Goal: Task Accomplishment & Management: Manage account settings

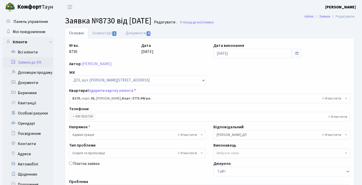
select select "30586"
select select "55"
click at [35, 63] on link "Заявки до КК" at bounding box center [28, 62] width 51 height 10
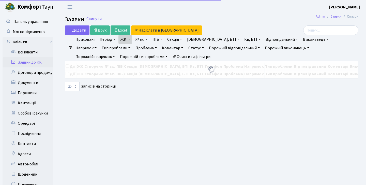
select select "25"
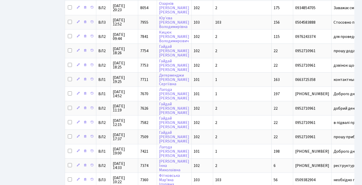
scroll to position [294, 0]
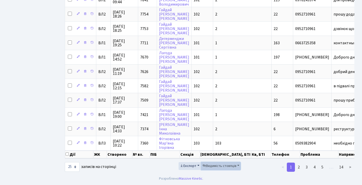
click at [212, 165] on span "Видимість стовпців" at bounding box center [219, 165] width 34 height 5
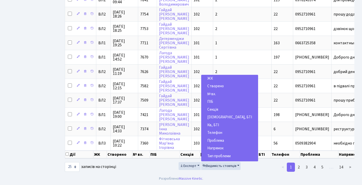
click at [218, 123] on span "Кв, БТІ" at bounding box center [213, 124] width 12 height 5
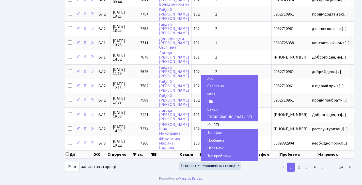
click at [218, 123] on span "Кв, БТІ" at bounding box center [213, 124] width 12 height 5
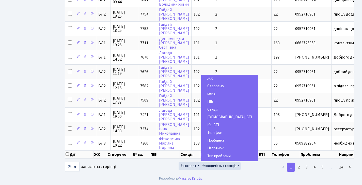
click at [218, 117] on span "Буд., БТІ" at bounding box center [229, 116] width 45 height 5
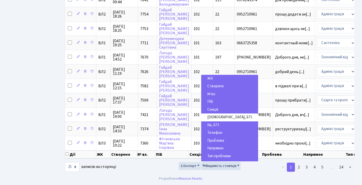
click at [220, 139] on span "Проблема" at bounding box center [215, 140] width 17 height 5
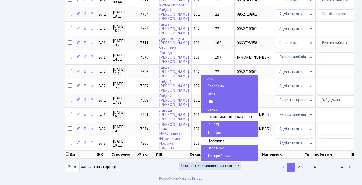
click at [220, 139] on span "Проблема" at bounding box center [215, 140] width 17 height 5
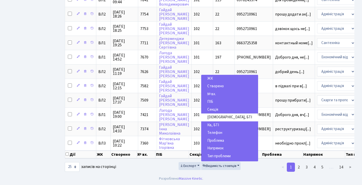
click at [220, 147] on span "Напрямок" at bounding box center [215, 147] width 16 height 5
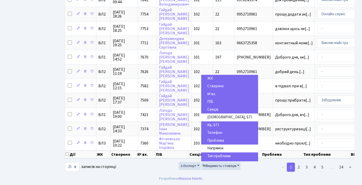
click at [221, 155] on span "Тип проблеми" at bounding box center [218, 155] width 23 height 5
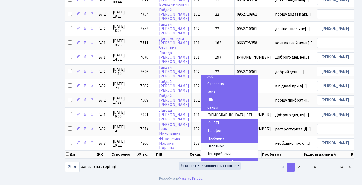
scroll to position [3, 0]
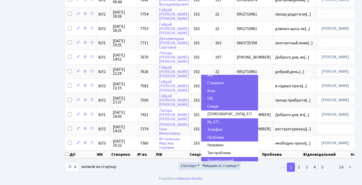
click at [214, 130] on span "Телефон" at bounding box center [214, 129] width 15 height 5
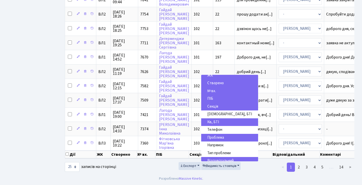
click at [169, 167] on div "Експорт Видимість стовпців ЖК Створено № вх. ПІБ Секція Буд., БТІ Кв, БТІ Телеф…" at bounding box center [209, 167] width 99 height 10
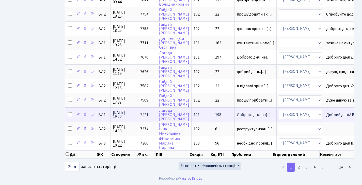
scroll to position [0, 0]
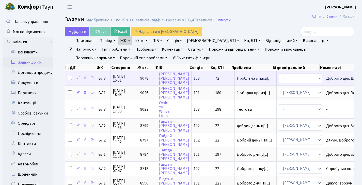
click at [337, 77] on td "Доброго дня. Дя[...]" at bounding box center [344, 78] width 41 height 14
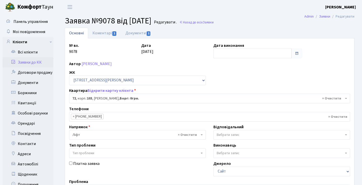
select select "42787"
click at [109, 32] on link "Коментарі 1" at bounding box center [104, 33] width 33 height 10
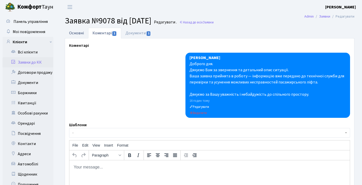
click at [70, 30] on link "Основні" at bounding box center [76, 33] width 23 height 10
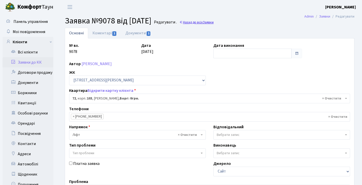
click at [214, 23] on link "Назад до всіх Заявки" at bounding box center [196, 22] width 34 height 5
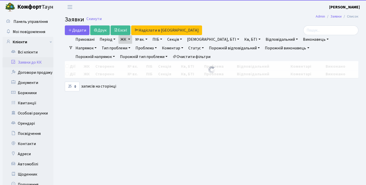
select select "25"
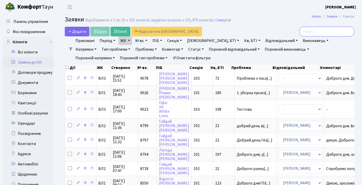
click at [309, 31] on input "search" at bounding box center [326, 32] width 55 height 10
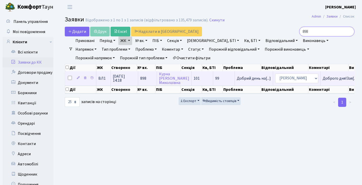
type input "898"
click at [139, 85] on td "898" at bounding box center [147, 78] width 19 height 14
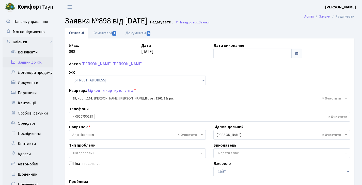
select select "37624"
click at [31, 63] on link "Заявки до КК" at bounding box center [28, 62] width 51 height 10
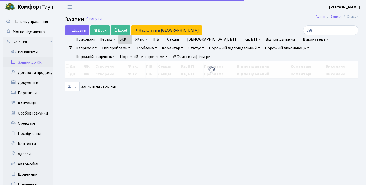
select select "25"
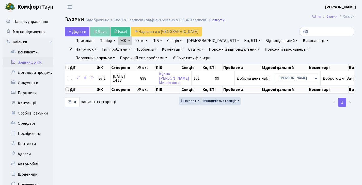
click at [27, 60] on link "Заявки до КК" at bounding box center [28, 62] width 51 height 10
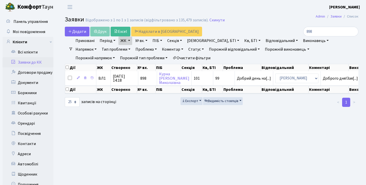
select select "25"
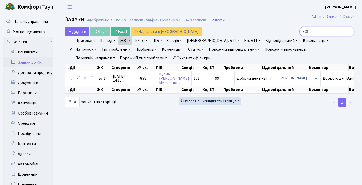
click at [349, 32] on input "898" at bounding box center [326, 32] width 55 height 10
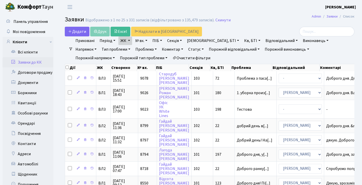
click at [22, 60] on link "Заявки до КК" at bounding box center [28, 62] width 51 height 10
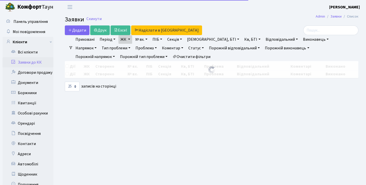
select select "25"
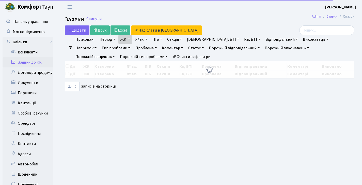
select select "25"
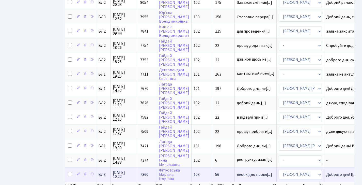
scroll to position [294, 0]
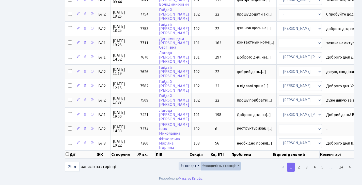
click at [209, 164] on span "Видимість стовпців" at bounding box center [219, 165] width 34 height 5
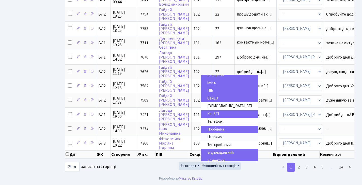
scroll to position [12, 0]
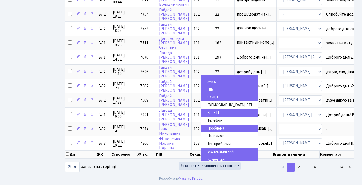
click at [218, 151] on span "Відповідальний" at bounding box center [220, 151] width 26 height 5
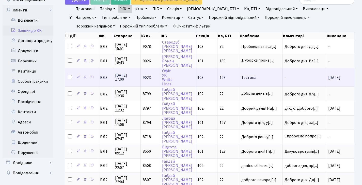
scroll to position [0, 0]
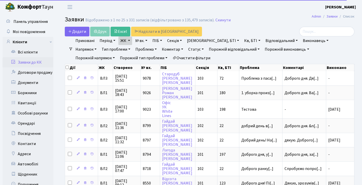
select select "25"
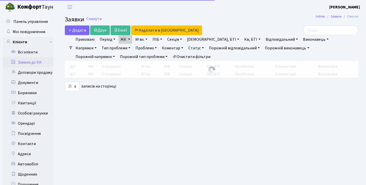
select select "25"
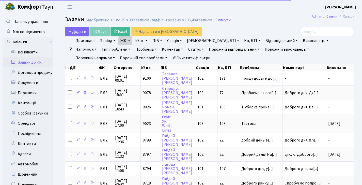
select select "25"
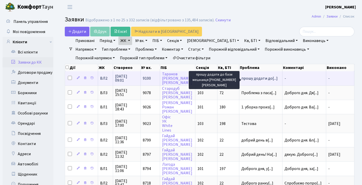
click at [260, 80] on span "прошу додати до[...]" at bounding box center [259, 78] width 36 height 6
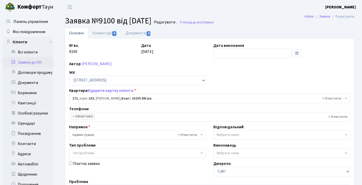
select select "38449"
click at [135, 31] on link "Документи 0" at bounding box center [138, 33] width 34 height 10
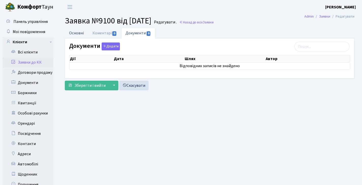
click at [77, 29] on link "Основні" at bounding box center [76, 33] width 23 height 10
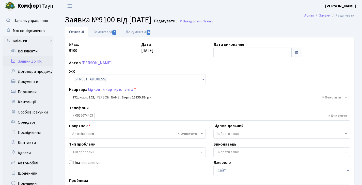
scroll to position [79, 0]
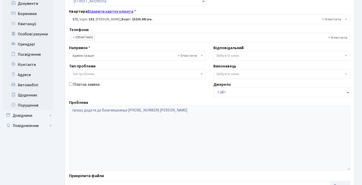
click at [103, 12] on link "Відкрити картку клієнта" at bounding box center [110, 12] width 46 height 6
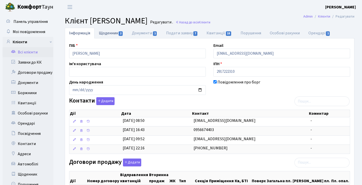
click at [106, 31] on link "Щоденник 2" at bounding box center [110, 33] width 33 height 10
select select "25"
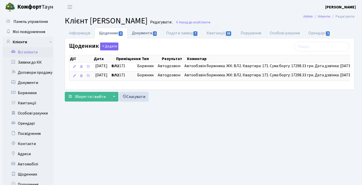
click at [134, 34] on link "Документи 1" at bounding box center [144, 33] width 34 height 10
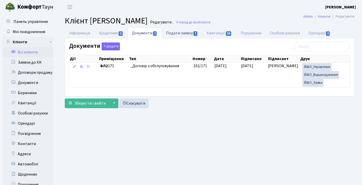
click at [167, 33] on link "Подати заявку 7" at bounding box center [182, 33] width 40 height 10
select select "25"
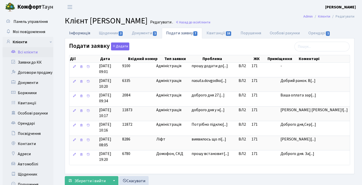
click at [83, 34] on link "Інформація" at bounding box center [80, 33] width 30 height 10
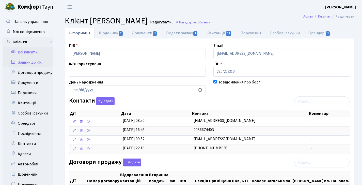
click at [29, 60] on link "Заявки до КК" at bounding box center [28, 62] width 51 height 10
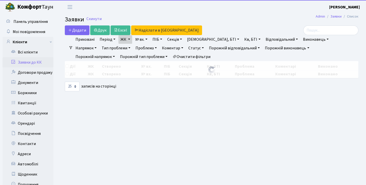
select select "25"
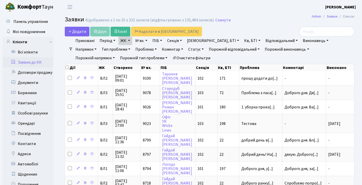
click at [170, 2] on header "Комфорт Таун Діана Б. Мій обліковий запис Вийти" at bounding box center [181, 7] width 362 height 14
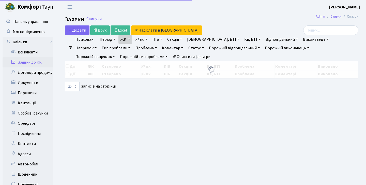
select select "25"
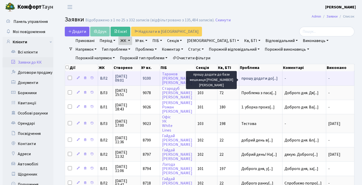
click at [261, 81] on span "прошу додати до[...]" at bounding box center [259, 78] width 36 height 6
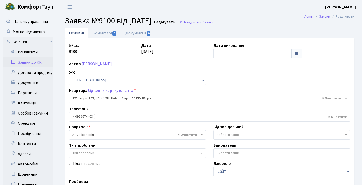
select select "38449"
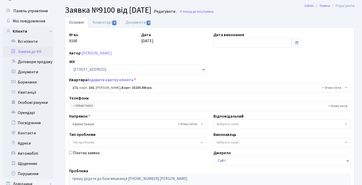
scroll to position [12, 0]
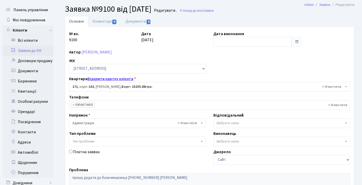
click at [115, 77] on link "Відкрити картку клієнта" at bounding box center [110, 79] width 46 height 6
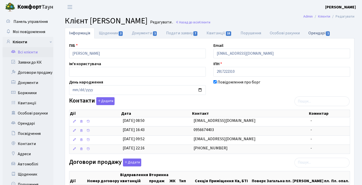
click at [327, 32] on span "1" at bounding box center [328, 33] width 4 height 5
select select "25"
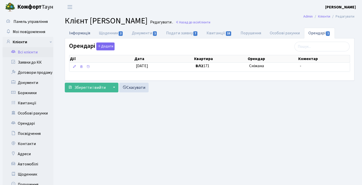
click at [88, 32] on link "Інформація" at bounding box center [80, 33] width 30 height 10
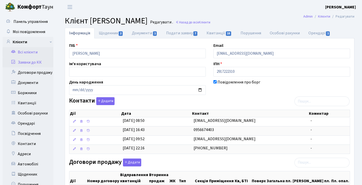
click at [34, 62] on link "Заявки до КК" at bounding box center [28, 62] width 51 height 10
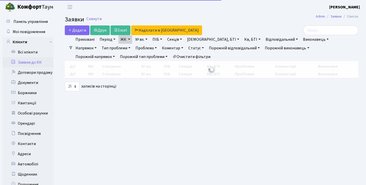
select select "25"
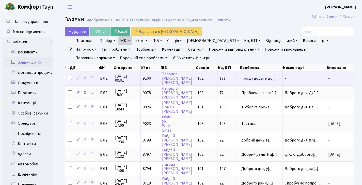
click at [155, 81] on td "9100" at bounding box center [151, 78] width 20 height 14
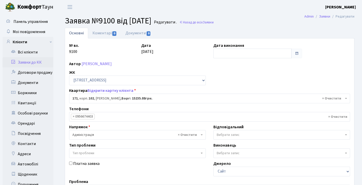
select select "38449"
click at [109, 91] on link "Відкрити картку клієнта" at bounding box center [110, 91] width 46 height 6
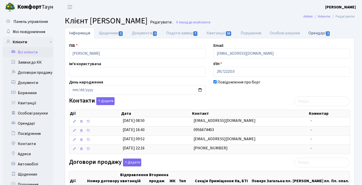
click at [322, 30] on link "Орендарі 1" at bounding box center [319, 33] width 31 height 10
select select "25"
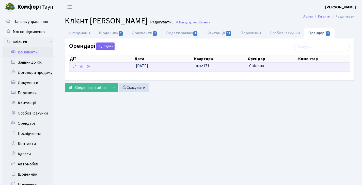
click at [218, 68] on span "ВЛ2 171" at bounding box center [221, 66] width 50 height 6
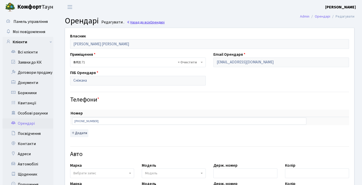
click at [134, 23] on link "Назад до всіх Орендарі" at bounding box center [146, 22] width 38 height 5
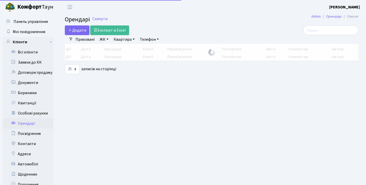
select select "25"
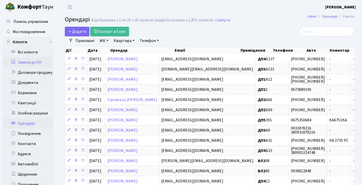
click at [38, 61] on link "Заявки до КК" at bounding box center [28, 62] width 51 height 10
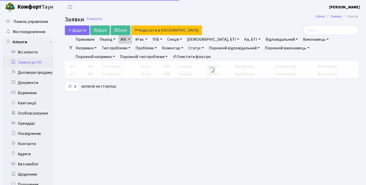
select select "25"
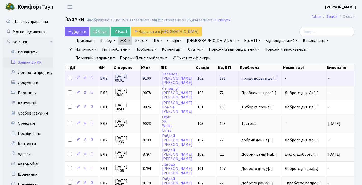
click at [154, 79] on td "9100" at bounding box center [151, 78] width 20 height 14
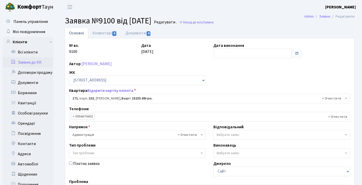
select select "38449"
click at [123, 90] on link "Відкрити картку клієнта" at bounding box center [110, 91] width 46 height 6
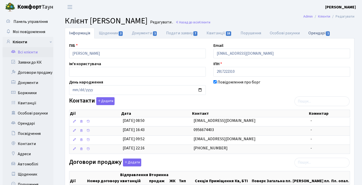
click at [311, 34] on link "Орендарі 1" at bounding box center [319, 33] width 31 height 10
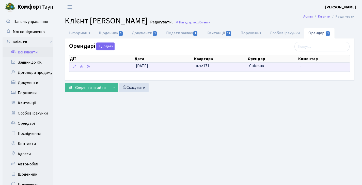
click at [147, 68] on span "[DATE]" at bounding box center [142, 66] width 12 height 6
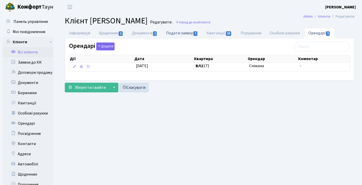
click at [178, 33] on link "Подати заявку 7" at bounding box center [182, 33] width 40 height 10
select select "25"
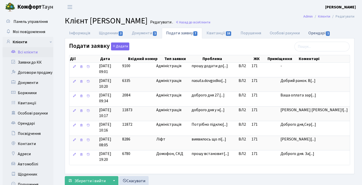
click at [333, 33] on link "Орендарі 1" at bounding box center [319, 33] width 31 height 10
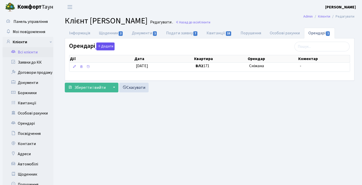
click at [106, 46] on button "Додати" at bounding box center [105, 46] width 18 height 8
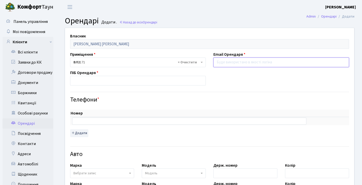
click at [342, 61] on input "email" at bounding box center [281, 62] width 136 height 10
click at [318, 58] on input "email" at bounding box center [281, 62] width 136 height 10
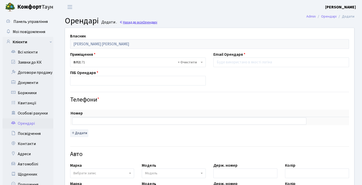
click at [144, 24] on span "Орендарі" at bounding box center [150, 22] width 14 height 5
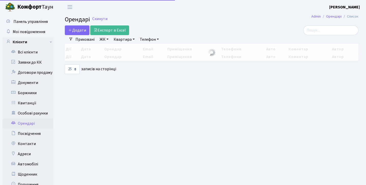
select select "25"
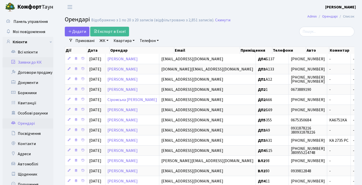
click at [35, 61] on link "Заявки до КК" at bounding box center [28, 62] width 51 height 10
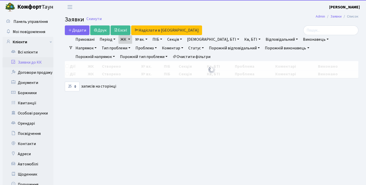
select select "25"
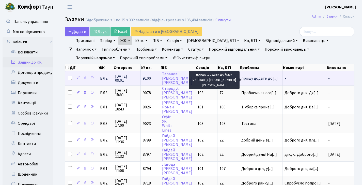
click at [256, 79] on span "прошу додати до[...]" at bounding box center [259, 78] width 36 height 6
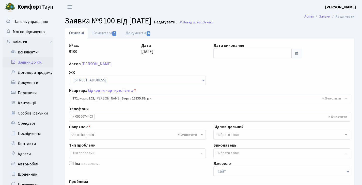
select select "38449"
click at [130, 88] on link "Відкрити картку клієнта" at bounding box center [110, 91] width 46 height 6
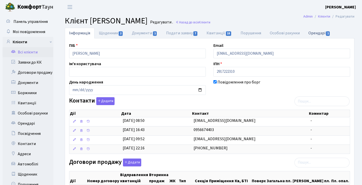
click at [319, 31] on link "Орендарі 1" at bounding box center [319, 33] width 31 height 10
select select "25"
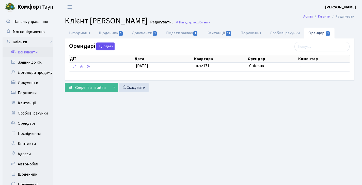
click at [108, 48] on button "Додати" at bounding box center [105, 46] width 18 height 8
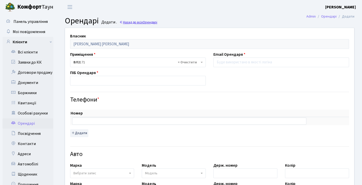
click at [140, 20] on link "Назад до всіх Орендарі" at bounding box center [138, 22] width 38 height 5
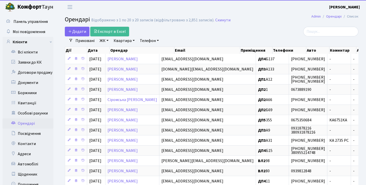
select select "25"
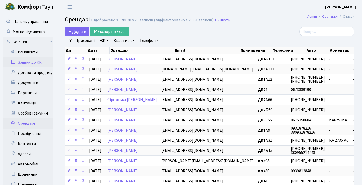
click at [32, 63] on link "Заявки до КК" at bounding box center [28, 62] width 51 height 10
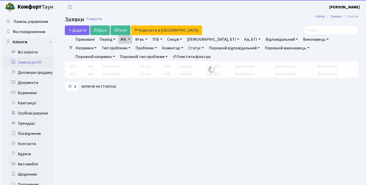
select select "25"
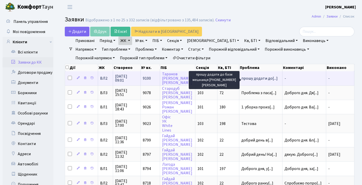
click at [258, 80] on span "прошу додати до[...]" at bounding box center [259, 78] width 36 height 6
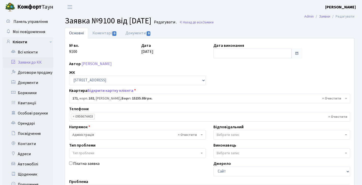
select select "38449"
click at [214, 20] on link "Назад до всіх Заявки" at bounding box center [196, 22] width 34 height 5
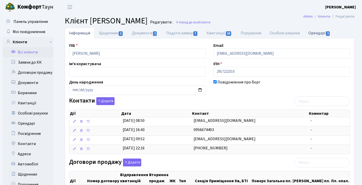
click at [318, 36] on link "Орендарі 1" at bounding box center [319, 33] width 31 height 10
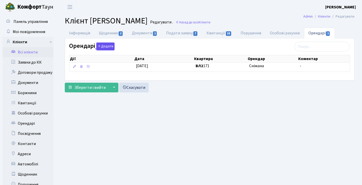
click at [109, 47] on button "Додати" at bounding box center [105, 46] width 18 height 8
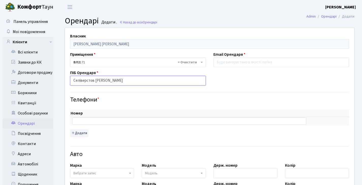
type input "Селіверстов Іван"
click at [96, 119] on input "text" at bounding box center [189, 120] width 234 height 7
paste input "+380 99 029 74 69"
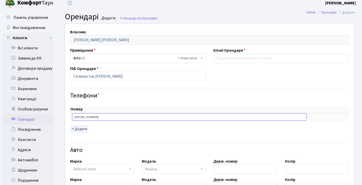
scroll to position [21, 0]
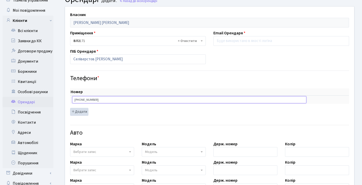
type input "+380 99 029 74 69"
click at [85, 114] on button "Додати" at bounding box center [79, 112] width 18 height 8
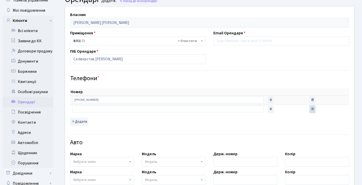
click at [313, 108] on icon "button" at bounding box center [313, 109] width 4 height 4
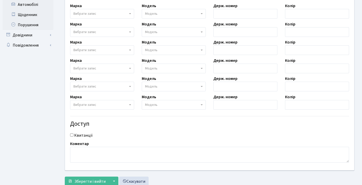
scroll to position [0, 0]
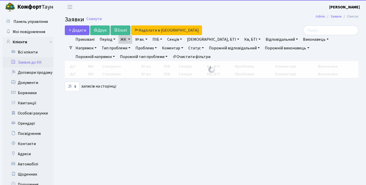
select select "25"
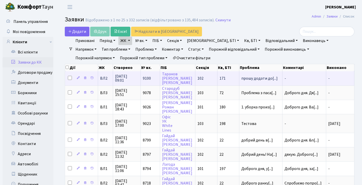
click at [142, 78] on td "9100" at bounding box center [151, 78] width 20 height 14
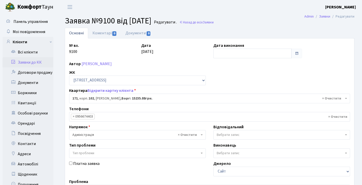
select select "38449"
click at [109, 89] on link "Відкрити картку клієнта" at bounding box center [110, 91] width 46 height 6
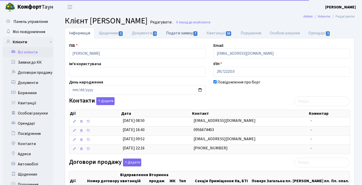
click at [177, 34] on link "Подати заявку 7" at bounding box center [182, 33] width 40 height 10
select select "25"
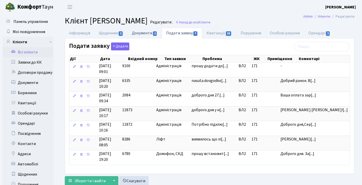
click at [150, 33] on link "Документи 1" at bounding box center [144, 33] width 34 height 10
select select "25"
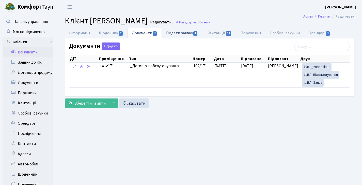
click at [178, 32] on link "Подати заявку 7" at bounding box center [182, 33] width 40 height 10
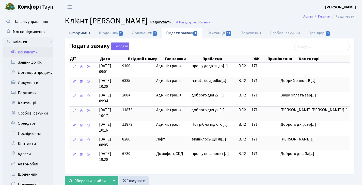
click at [68, 32] on link "Інформація" at bounding box center [80, 33] width 30 height 10
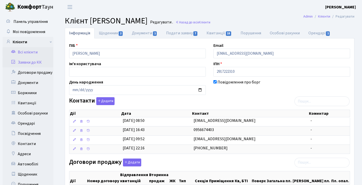
click at [39, 62] on link "Заявки до КК" at bounding box center [28, 62] width 51 height 10
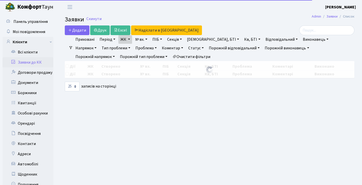
select select "25"
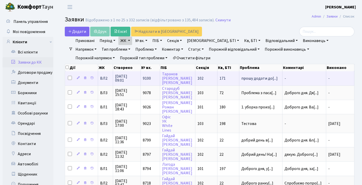
click at [153, 82] on td "9100" at bounding box center [151, 78] width 20 height 14
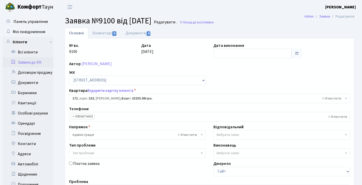
select select "38449"
click at [103, 24] on span "Заявка №9100 від 15.10.2025" at bounding box center [108, 21] width 87 height 12
click at [103, 31] on link "Коментарі 0" at bounding box center [104, 33] width 33 height 10
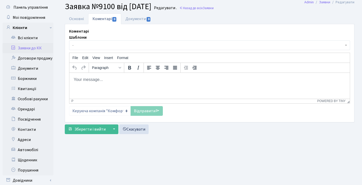
scroll to position [38, 0]
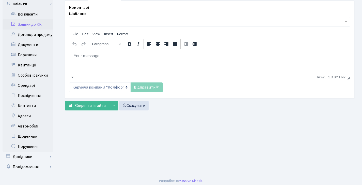
drag, startPoint x: 95, startPoint y: 75, endPoint x: 26, endPoint y: 24, distance: 86.6
click at [95, 75] on div "p Powered by Tiny" at bounding box center [209, 77] width 280 height 5
click at [94, 62] on html at bounding box center [209, 56] width 280 height 14
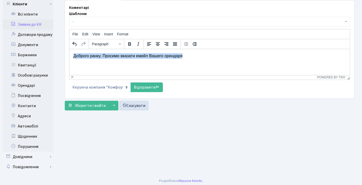
drag, startPoint x: 195, startPoint y: 59, endPoint x: 45, endPoint y: 42, distance: 150.6
click at [69, 49] on html "Доброго ранку. Просимо вказати емейл Вашего орендаря" at bounding box center [209, 56] width 280 height 14
copy p "Доброго ранку. Просимо вказати емейл Вашего орендаря"
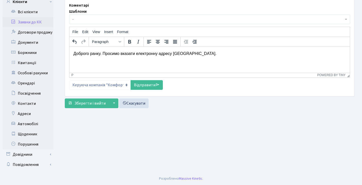
scroll to position [0, 0]
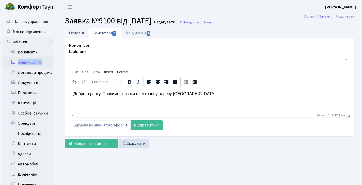
click at [80, 34] on link "Основні" at bounding box center [76, 33] width 23 height 10
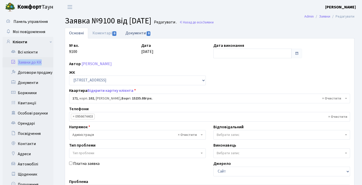
click at [130, 34] on link "Документи 0" at bounding box center [138, 33] width 34 height 10
select select "25"
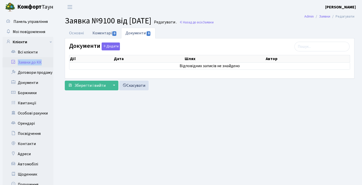
click at [105, 34] on link "Коментарі 0" at bounding box center [104, 33] width 33 height 10
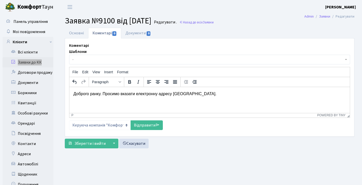
click at [139, 94] on p "Доброго ранку. Просимо вказати електронну адресу Вашого орендаря." at bounding box center [209, 94] width 272 height 6
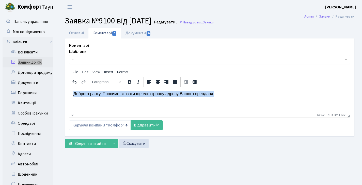
drag, startPoint x: 223, startPoint y: 93, endPoint x: 16, endPoint y: 82, distance: 207.5
click at [69, 87] on html "Доброго ранку. Просимо вказати ще електронну адресу Вашого орендаря." at bounding box center [209, 94] width 280 height 14
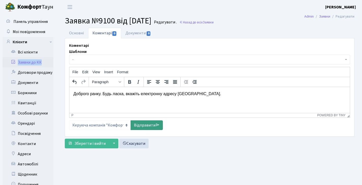
click at [148, 125] on link "Відправити" at bounding box center [147, 125] width 32 height 10
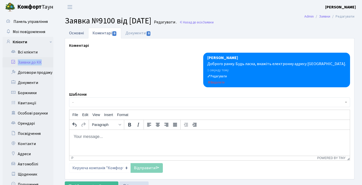
click at [76, 34] on link "Основні" at bounding box center [76, 33] width 23 height 10
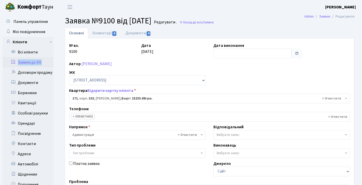
click at [34, 61] on link "Заявки до КК" at bounding box center [28, 62] width 51 height 10
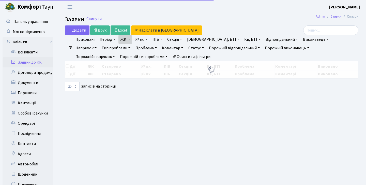
select select "25"
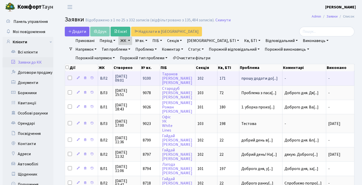
click at [225, 81] on span "171" at bounding box center [222, 78] width 6 height 6
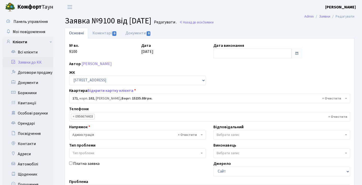
select select "38449"
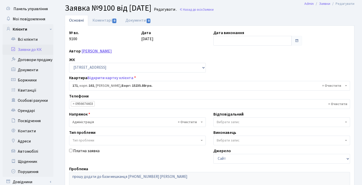
scroll to position [52, 0]
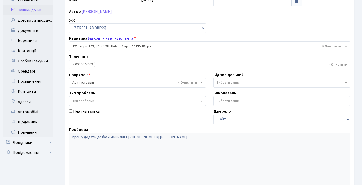
click at [111, 37] on link "Відкрити картку клієнта" at bounding box center [110, 39] width 46 height 6
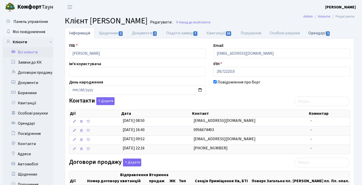
click at [312, 30] on link "Орендарі 1" at bounding box center [319, 33] width 31 height 10
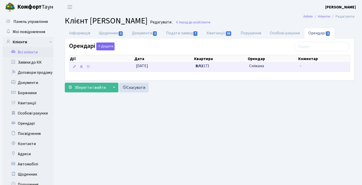
click at [111, 66] on td at bounding box center [101, 66] width 65 height 9
click at [193, 67] on td "10.02.2025" at bounding box center [164, 66] width 60 height 9
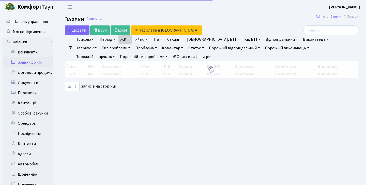
select select "25"
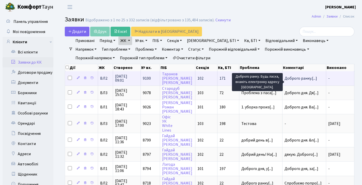
click at [301, 81] on span "Доброго ранку.[...]" at bounding box center [300, 78] width 33 height 6
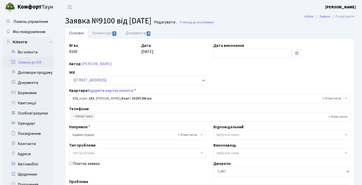
select select "38449"
click at [109, 36] on link "Коментарі 1" at bounding box center [104, 33] width 33 height 10
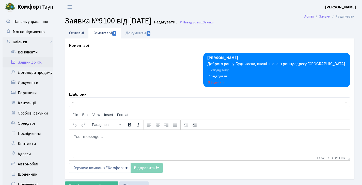
click at [77, 34] on link "Основні" at bounding box center [76, 33] width 23 height 10
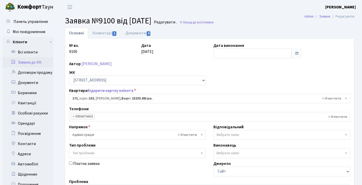
select select "38449"
click at [38, 61] on link "Заявки до КК" at bounding box center [28, 62] width 51 height 10
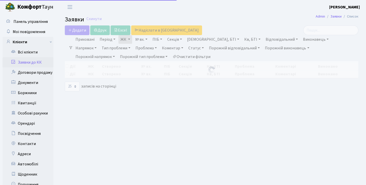
select select "25"
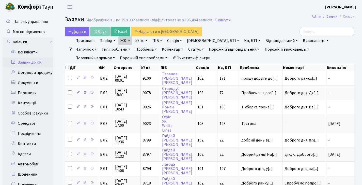
click at [28, 61] on link "Заявки до КК" at bounding box center [28, 62] width 51 height 10
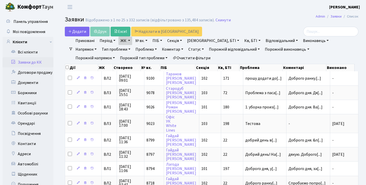
select select "25"
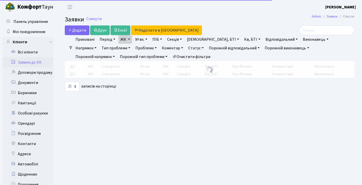
select select "25"
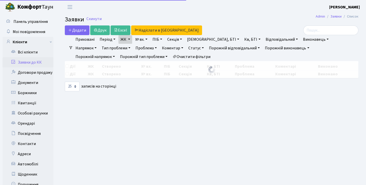
select select "25"
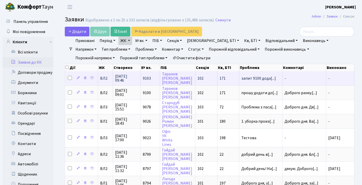
click at [262, 85] on td "запит 9100 дода[...]" at bounding box center [260, 78] width 43 height 14
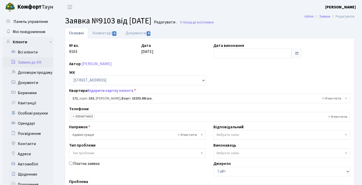
select select "38449"
click at [38, 65] on link "Заявки до КК" at bounding box center [28, 62] width 51 height 10
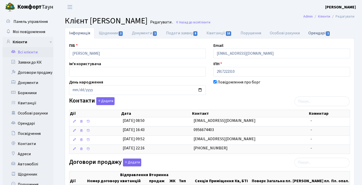
click at [318, 33] on link "Орендарі 1" at bounding box center [319, 33] width 31 height 10
select select "25"
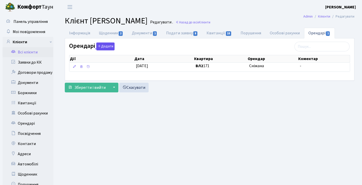
click at [108, 49] on button "Додати" at bounding box center [105, 46] width 18 height 8
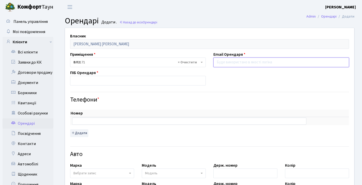
paste input "[EMAIL_ADDRESS][DOMAIN_NAME]"
type input "ivanselivestrov@gmail.com"
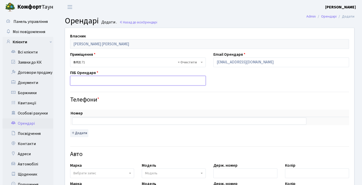
paste input "селівестров іван"
drag, startPoint x: 75, startPoint y: 81, endPoint x: 68, endPoint y: 81, distance: 7.9
click at [68, 81] on div "ПІБ Орендаря селівестров іван" at bounding box center [137, 78] width 143 height 16
click at [96, 79] on input "Селівестров іван" at bounding box center [138, 81] width 136 height 10
drag, startPoint x: 106, startPoint y: 80, endPoint x: 94, endPoint y: 80, distance: 11.7
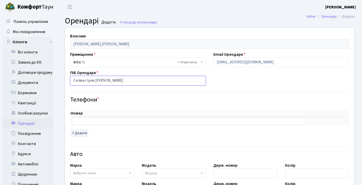
click at [94, 80] on input "Селівестров Іван" at bounding box center [138, 81] width 136 height 10
click at [73, 81] on input "Селівестров" at bounding box center [138, 81] width 136 height 10
paste input "Іван"
click at [74, 80] on input "Іван Селівестров" at bounding box center [138, 81] width 136 height 10
type input "Іван Селівестров"
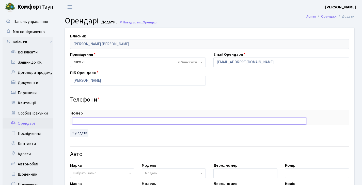
click at [87, 122] on input "text" at bounding box center [189, 120] width 234 height 7
paste input "+380 99 029 74 69"
type input "+380 99 029 74 69"
click at [129, 102] on h4 "Телефони *" at bounding box center [209, 99] width 279 height 7
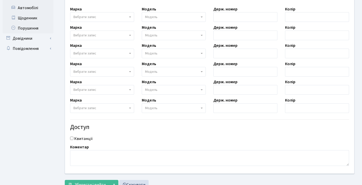
scroll to position [175, 0]
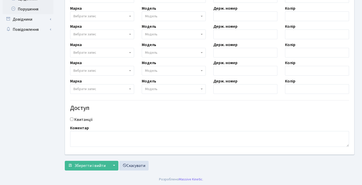
click at [73, 118] on div "Квитанції" at bounding box center [209, 119] width 286 height 6
click at [72, 119] on input "Квитанції" at bounding box center [71, 118] width 3 height 3
checkbox input "true"
click at [93, 165] on span "Зберегти і вийти" at bounding box center [89, 166] width 31 height 6
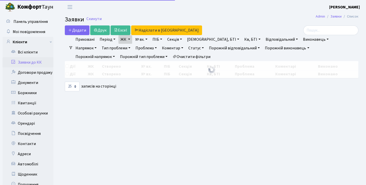
select select "25"
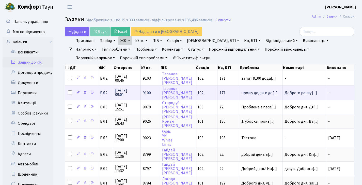
click at [121, 92] on span "[DATE] 09:01" at bounding box center [126, 92] width 23 height 8
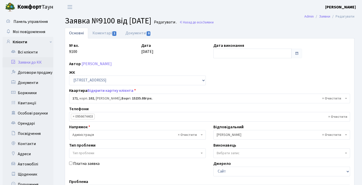
select select "38449"
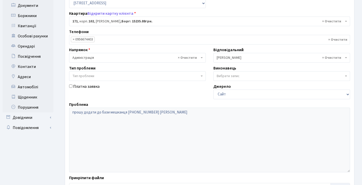
scroll to position [85, 0]
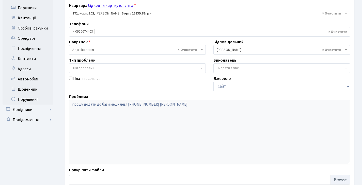
click at [120, 6] on link "Відкрити картку клієнта" at bounding box center [110, 6] width 46 height 6
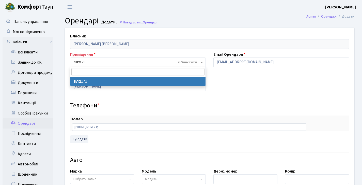
click at [109, 61] on span "× ВЛ2 171" at bounding box center [136, 62] width 126 height 5
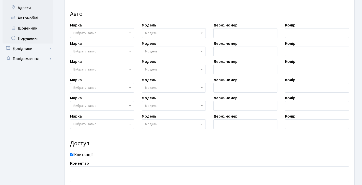
scroll to position [181, 0]
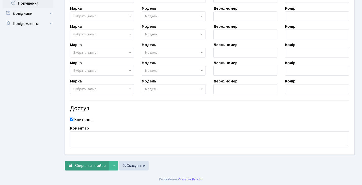
click at [87, 163] on span "Зберегти і вийти" at bounding box center [89, 166] width 31 height 6
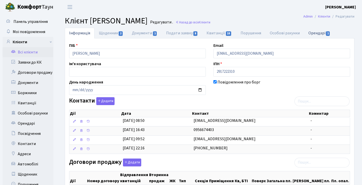
click at [312, 31] on link "Орендарі 1" at bounding box center [319, 33] width 31 height 10
select select "25"
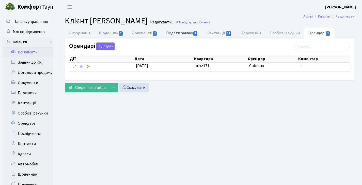
click at [171, 31] on link "Подати заявку 8" at bounding box center [182, 33] width 40 height 10
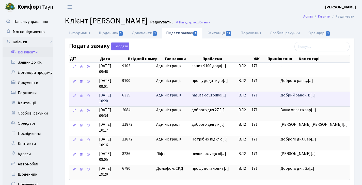
click at [278, 98] on td "171" at bounding box center [263, 98] width 29 height 15
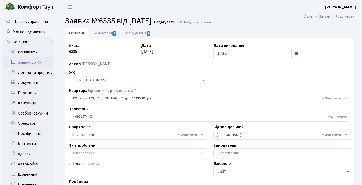
select select "38449"
click at [103, 30] on link "Коментарі 1" at bounding box center [104, 33] width 33 height 10
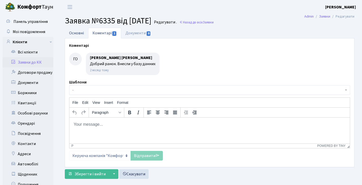
click at [80, 33] on link "Основні" at bounding box center [76, 33] width 23 height 10
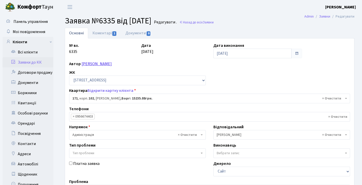
click at [93, 64] on link "[PERSON_NAME]" at bounding box center [97, 64] width 30 height 6
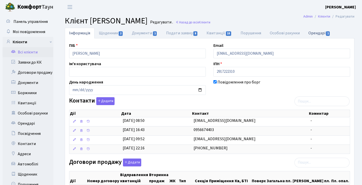
click at [314, 31] on link "Орендарі 1" at bounding box center [319, 33] width 31 height 10
select select "25"
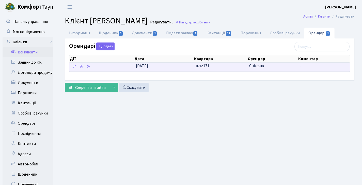
click at [160, 68] on td "10.02.2025" at bounding box center [164, 66] width 60 height 9
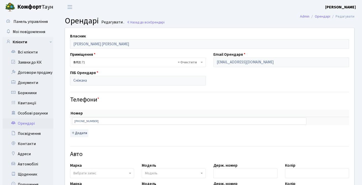
click at [29, 124] on link "Орендарі" at bounding box center [28, 123] width 51 height 10
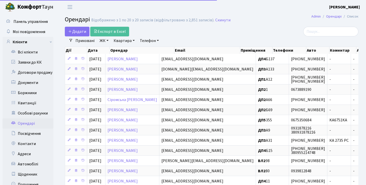
select select "25"
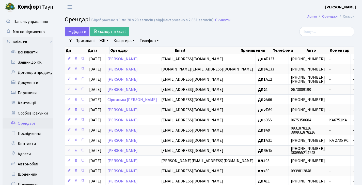
click at [228, 22] on h2 "Орендарі Відображено з 1 по 20 з 20 записів (відфільтровано з 2,851 записів). С…" at bounding box center [209, 20] width 289 height 9
click at [31, 61] on link "Заявки до КК" at bounding box center [28, 62] width 51 height 10
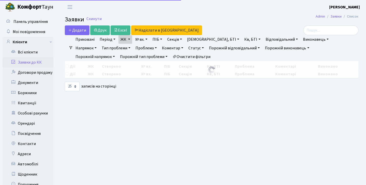
select select "25"
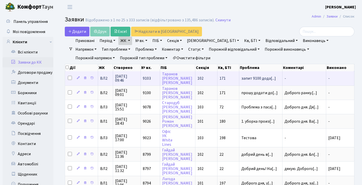
click at [141, 82] on td "9103" at bounding box center [151, 78] width 20 height 14
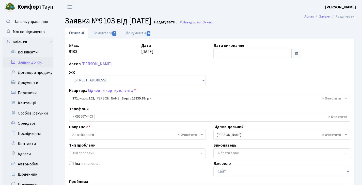
select select "38449"
click at [108, 91] on link "Відкрити картку клієнта" at bounding box center [110, 91] width 46 height 6
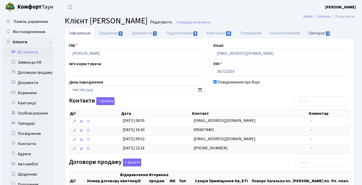
click at [312, 35] on link "Орендарі 1" at bounding box center [319, 33] width 31 height 10
select select "25"
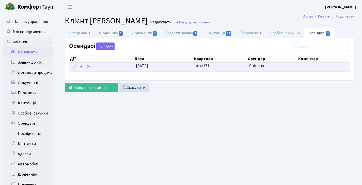
click at [131, 69] on td at bounding box center [101, 66] width 65 height 9
click at [148, 65] on span "10.02.2025" at bounding box center [142, 66] width 12 height 6
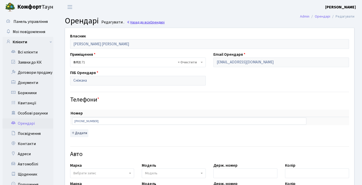
click at [155, 22] on span "Орендарі" at bounding box center [157, 22] width 14 height 5
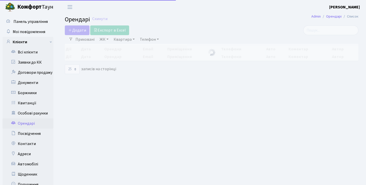
select select "25"
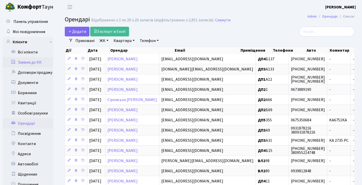
click at [35, 63] on link "Заявки до КК" at bounding box center [28, 62] width 51 height 10
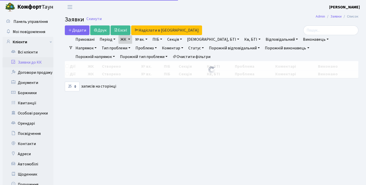
select select "25"
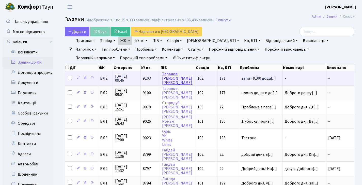
click at [168, 82] on link "Таранов Сергій Вікторович" at bounding box center [177, 78] width 30 height 14
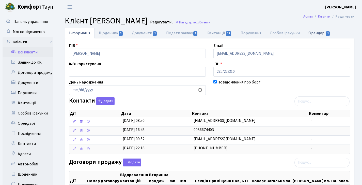
click at [326, 29] on link "Орендарі 1" at bounding box center [319, 33] width 31 height 10
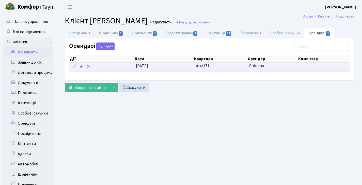
click at [81, 67] on icon at bounding box center [81, 67] width 4 height 4
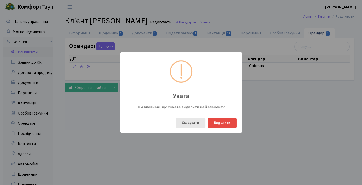
click at [192, 123] on button "Скасувати" at bounding box center [190, 123] width 29 height 10
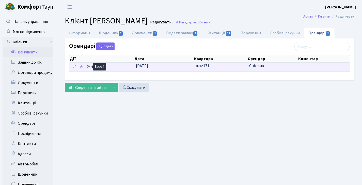
click at [88, 67] on icon at bounding box center [88, 67] width 4 height 4
click at [81, 67] on icon at bounding box center [81, 67] width 4 height 4
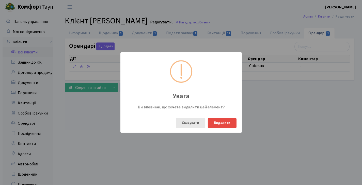
click at [192, 125] on button "Скасувати" at bounding box center [190, 123] width 29 height 10
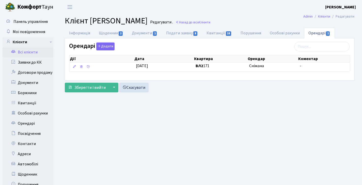
click at [166, 0] on header "Комфорт Таун Діана Б. Мій обліковий запис Вийти" at bounding box center [181, 7] width 362 height 14
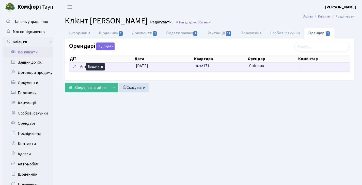
click at [82, 67] on icon at bounding box center [81, 67] width 4 height 4
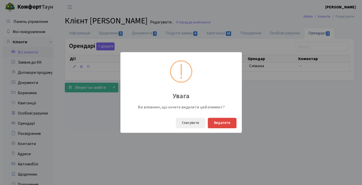
click at [220, 122] on button "Видалити" at bounding box center [222, 123] width 29 height 10
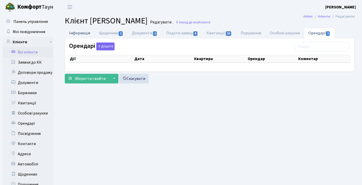
click at [82, 34] on link "Інформація" at bounding box center [80, 33] width 30 height 10
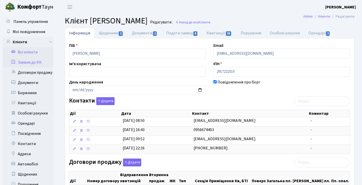
click at [39, 67] on link "Заявки до КК" at bounding box center [28, 62] width 51 height 10
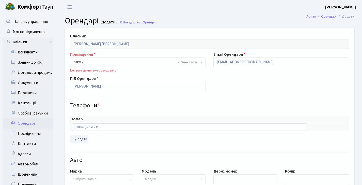
scroll to position [181, 0]
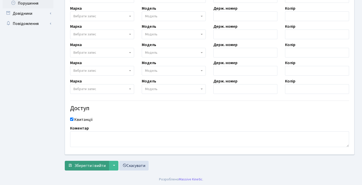
click at [94, 163] on span "Зберегти і вийти" at bounding box center [89, 166] width 31 height 6
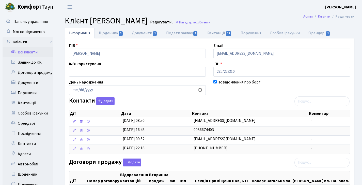
scroll to position [1, 0]
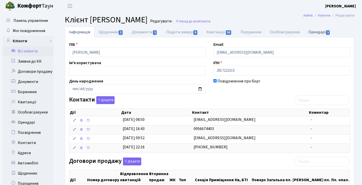
click at [320, 35] on link "Орендарі 1" at bounding box center [319, 32] width 31 height 10
select select "25"
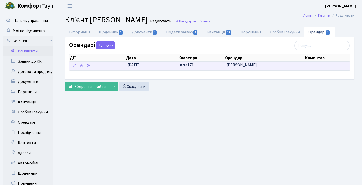
click at [148, 66] on td "15.10.2025" at bounding box center [151, 65] width 52 height 9
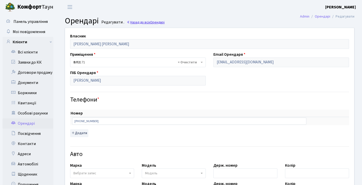
click at [148, 23] on link "Назад до всіх Орендарі" at bounding box center [146, 22] width 38 height 5
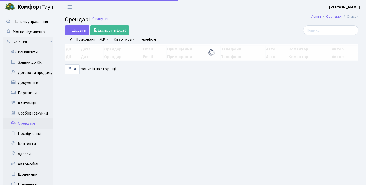
select select "25"
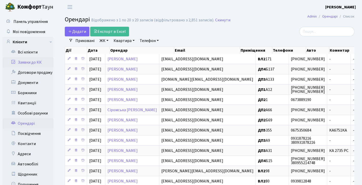
click at [23, 65] on link "Заявки до КК" at bounding box center [28, 62] width 51 height 10
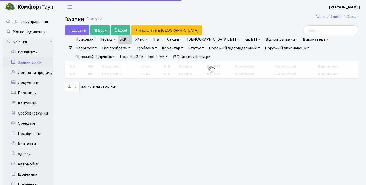
select select "25"
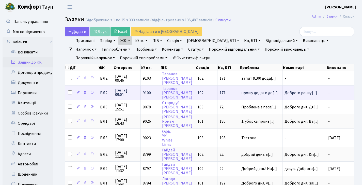
click at [151, 94] on td "9100" at bounding box center [151, 92] width 20 height 14
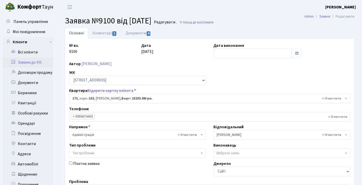
select select "38449"
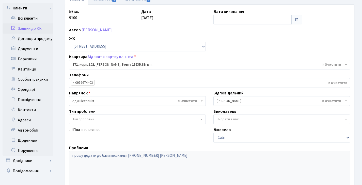
scroll to position [33, 0]
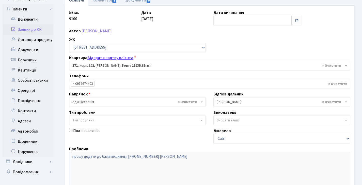
click at [102, 56] on link "Відкрити картку клієнта" at bounding box center [110, 58] width 46 height 6
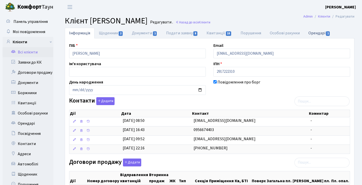
click at [317, 32] on link "Орендарі 1" at bounding box center [319, 33] width 31 height 10
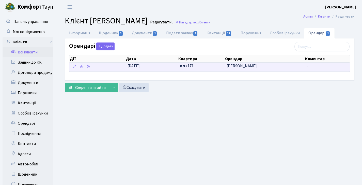
click at [221, 66] on span "ВЛ2 171" at bounding box center [201, 66] width 43 height 6
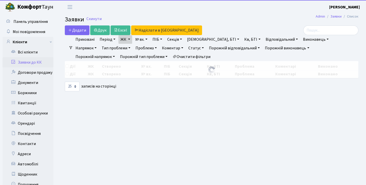
select select "25"
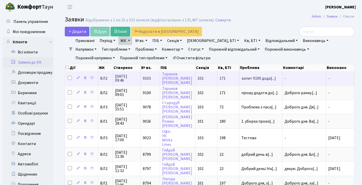
click at [260, 77] on td "запит 9100 дода[...]" at bounding box center [260, 78] width 43 height 14
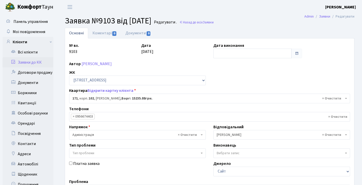
select select "38449"
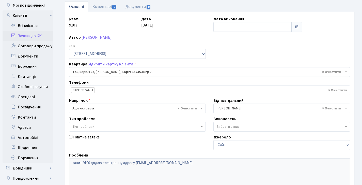
scroll to position [66, 0]
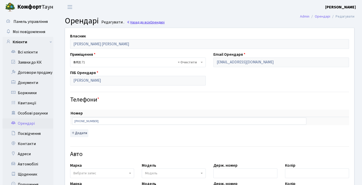
click at [155, 23] on span "Орендарі" at bounding box center [157, 22] width 14 height 5
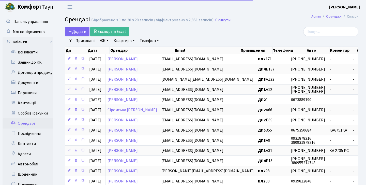
select select "25"
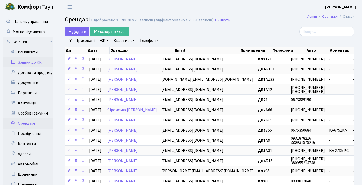
click at [32, 65] on link "Заявки до КК" at bounding box center [28, 62] width 51 height 10
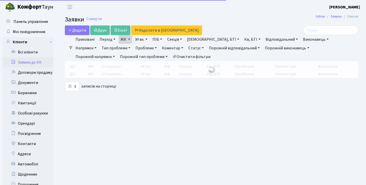
select select "25"
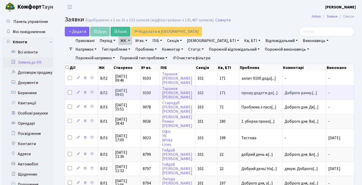
click at [249, 94] on span "прошу додати до[...]" at bounding box center [259, 93] width 36 height 6
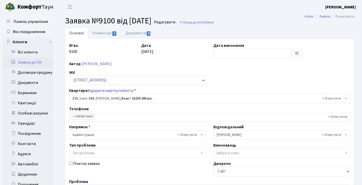
select select "38449"
click at [210, 23] on link "Назад до всіх Заявки" at bounding box center [196, 22] width 34 height 5
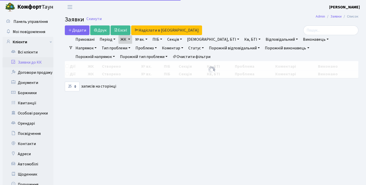
select select "25"
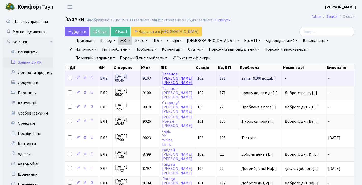
click at [171, 81] on link "[PERSON_NAME]" at bounding box center [177, 78] width 30 height 14
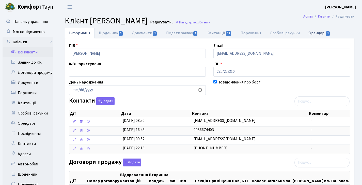
click at [327, 36] on link "Орендарі 1" at bounding box center [319, 33] width 31 height 10
select select "25"
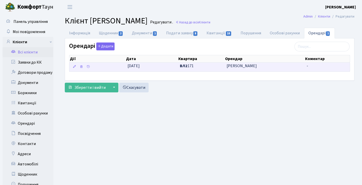
click at [227, 68] on span "Іван Селівестров" at bounding box center [265, 66] width 76 height 6
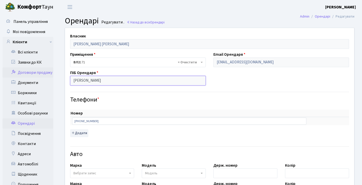
drag, startPoint x: 103, startPoint y: 80, endPoint x: 52, endPoint y: 76, distance: 51.1
click at [52, 76] on div "Панель управління Мої повідомлення Клієнти Всі клієнти Заявки до КК" at bounding box center [181, 181] width 362 height 334
click at [157, 22] on span "Орендарі" at bounding box center [157, 22] width 14 height 5
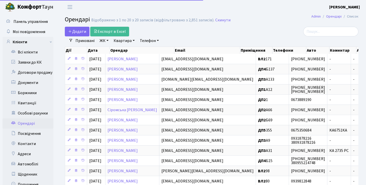
select select "25"
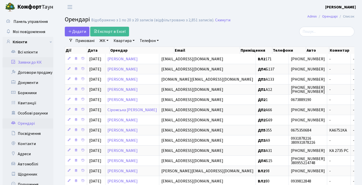
click at [31, 59] on link "Заявки до КК" at bounding box center [28, 62] width 51 height 10
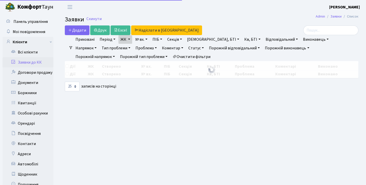
select select "25"
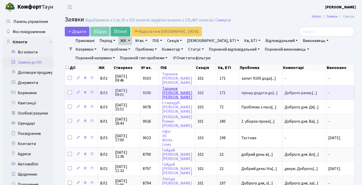
click at [163, 92] on link "[PERSON_NAME]" at bounding box center [177, 93] width 30 height 14
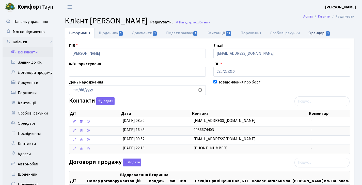
click at [317, 31] on link "Орендарі 1" at bounding box center [319, 33] width 31 height 10
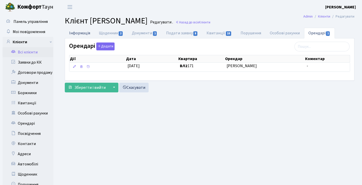
click at [80, 32] on link "Інформація" at bounding box center [80, 33] width 30 height 10
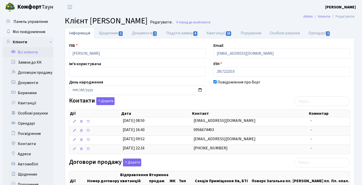
click at [33, 49] on link "Всі клієнти" at bounding box center [28, 52] width 51 height 10
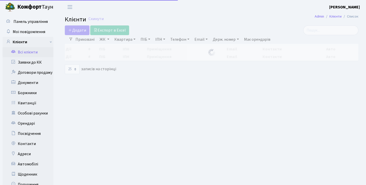
select select "25"
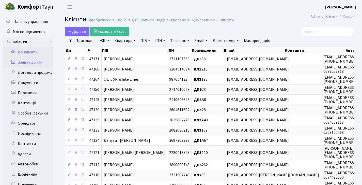
click at [33, 59] on link "Заявки до КК" at bounding box center [28, 62] width 51 height 10
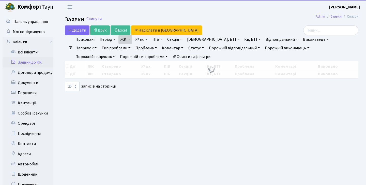
select select "25"
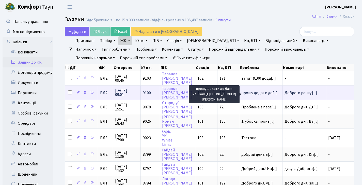
click at [254, 93] on span "прошу додати до[...]" at bounding box center [259, 93] width 36 height 6
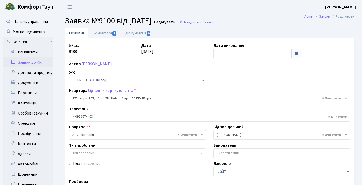
select select "38449"
click at [113, 33] on span "1" at bounding box center [114, 33] width 4 height 5
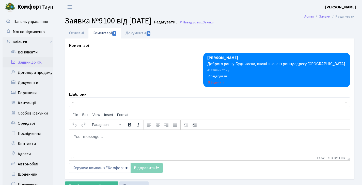
click at [130, 139] on p "Rich Text Area. Press ALT-0 for help." at bounding box center [209, 136] width 272 height 6
paste body "Rich Text Area. Press ALT-0 for help."
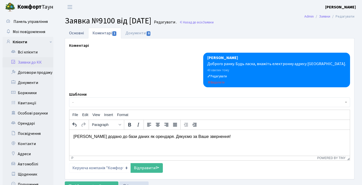
click at [77, 33] on link "Основні" at bounding box center [76, 33] width 23 height 10
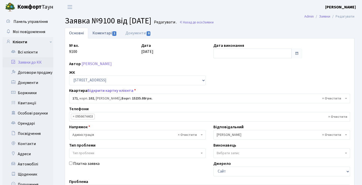
click at [104, 33] on link "Коментарі 1" at bounding box center [104, 33] width 33 height 10
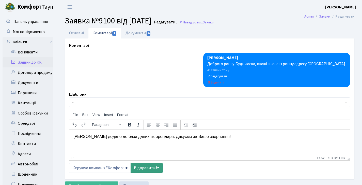
click at [144, 166] on link "Відправити" at bounding box center [147, 168] width 32 height 10
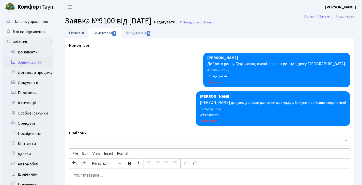
click at [78, 33] on link "Основні" at bounding box center [76, 33] width 23 height 10
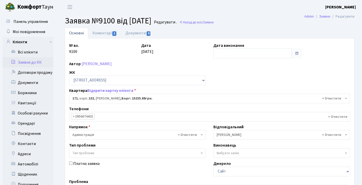
click at [32, 58] on link "Заявки до КК" at bounding box center [28, 62] width 51 height 10
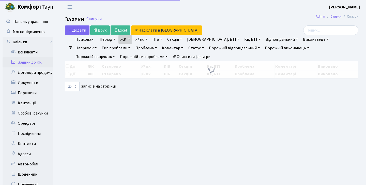
select select "25"
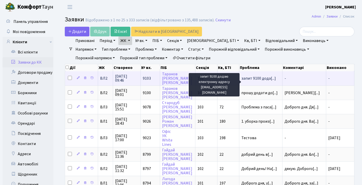
click at [261, 81] on span "запит 9100 дода[...]" at bounding box center [258, 78] width 35 height 6
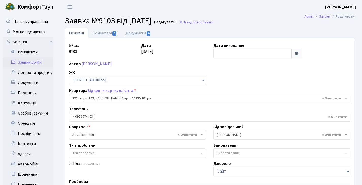
select select "38449"
click at [110, 32] on link "Коментарі 0" at bounding box center [104, 33] width 33 height 10
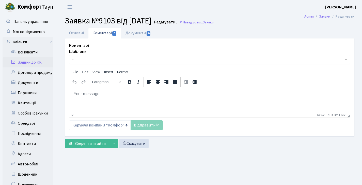
click at [113, 88] on html at bounding box center [209, 94] width 280 height 14
paste body "Rich Text Area. Press ALT-0 for help."
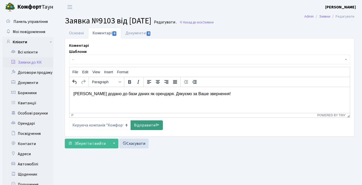
click at [146, 124] on link "Відправити" at bounding box center [147, 125] width 32 height 10
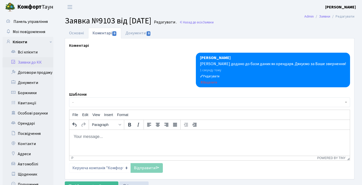
click at [40, 62] on link "Заявки до КК" at bounding box center [28, 62] width 51 height 10
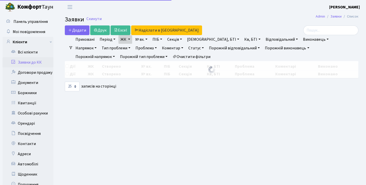
select select "25"
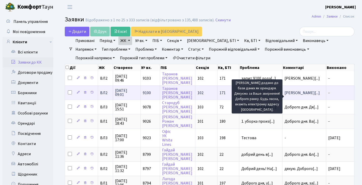
click at [300, 95] on span "Івана Селівестр[...]" at bounding box center [301, 93] width 35 height 6
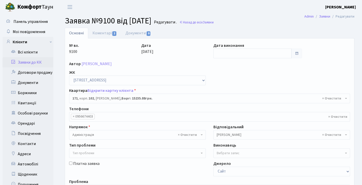
select select "38449"
click at [95, 31] on link "Коментарі 2" at bounding box center [104, 33] width 33 height 10
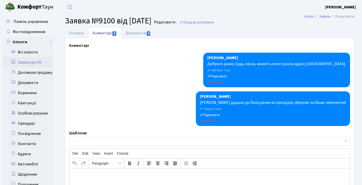
select select "38449"
click at [72, 33] on link "Основні" at bounding box center [76, 33] width 23 height 10
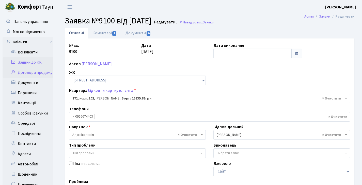
click at [32, 69] on link "Договори продажу" at bounding box center [28, 72] width 51 height 10
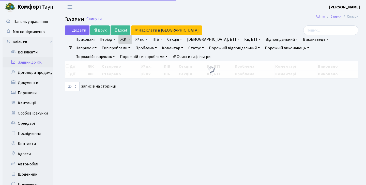
select select "25"
